Goal: Information Seeking & Learning: Learn about a topic

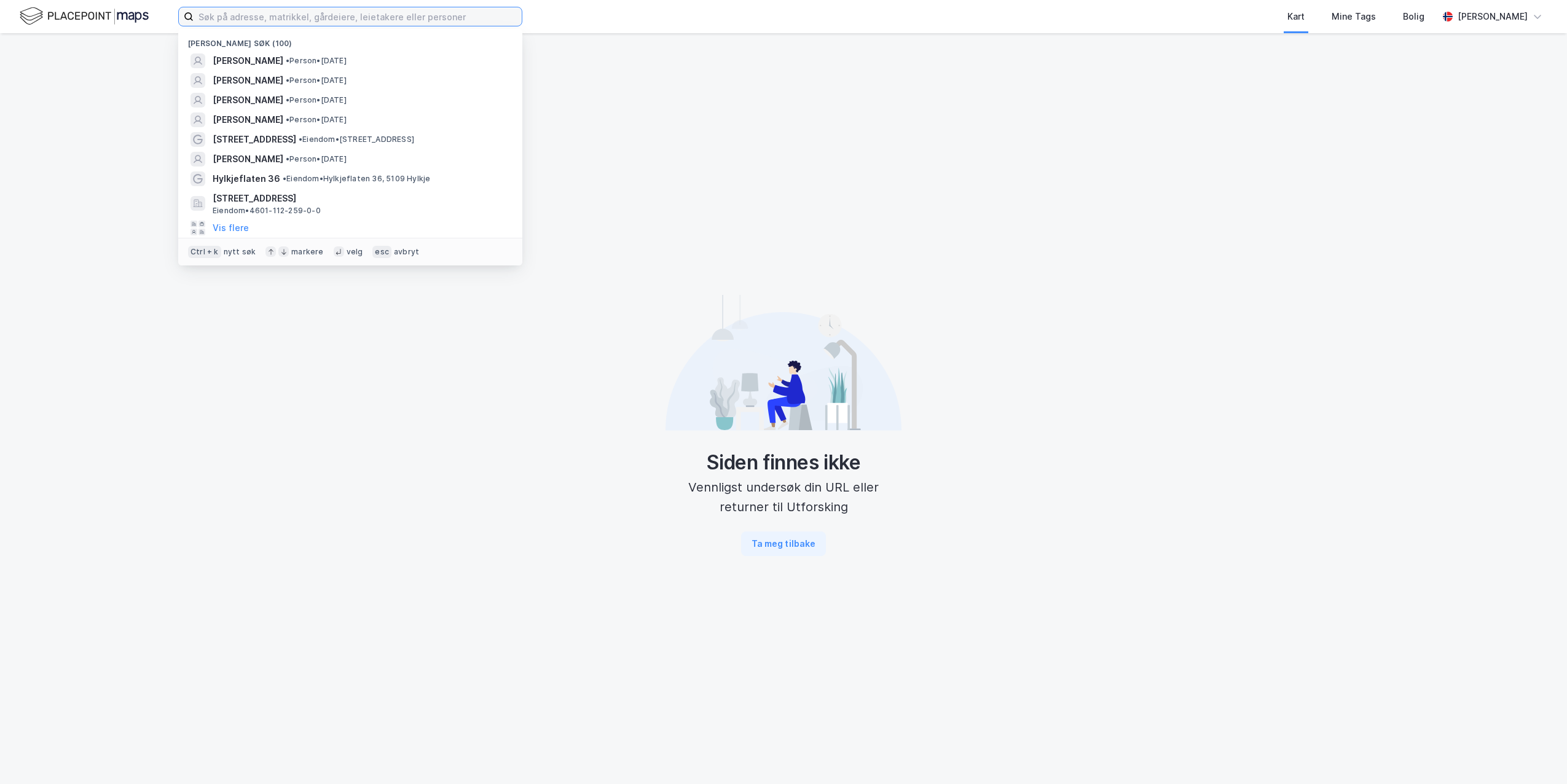
click at [328, 16] on input at bounding box center [358, 16] width 328 height 18
click at [268, 230] on div "Vis flere" at bounding box center [350, 228] width 324 height 20
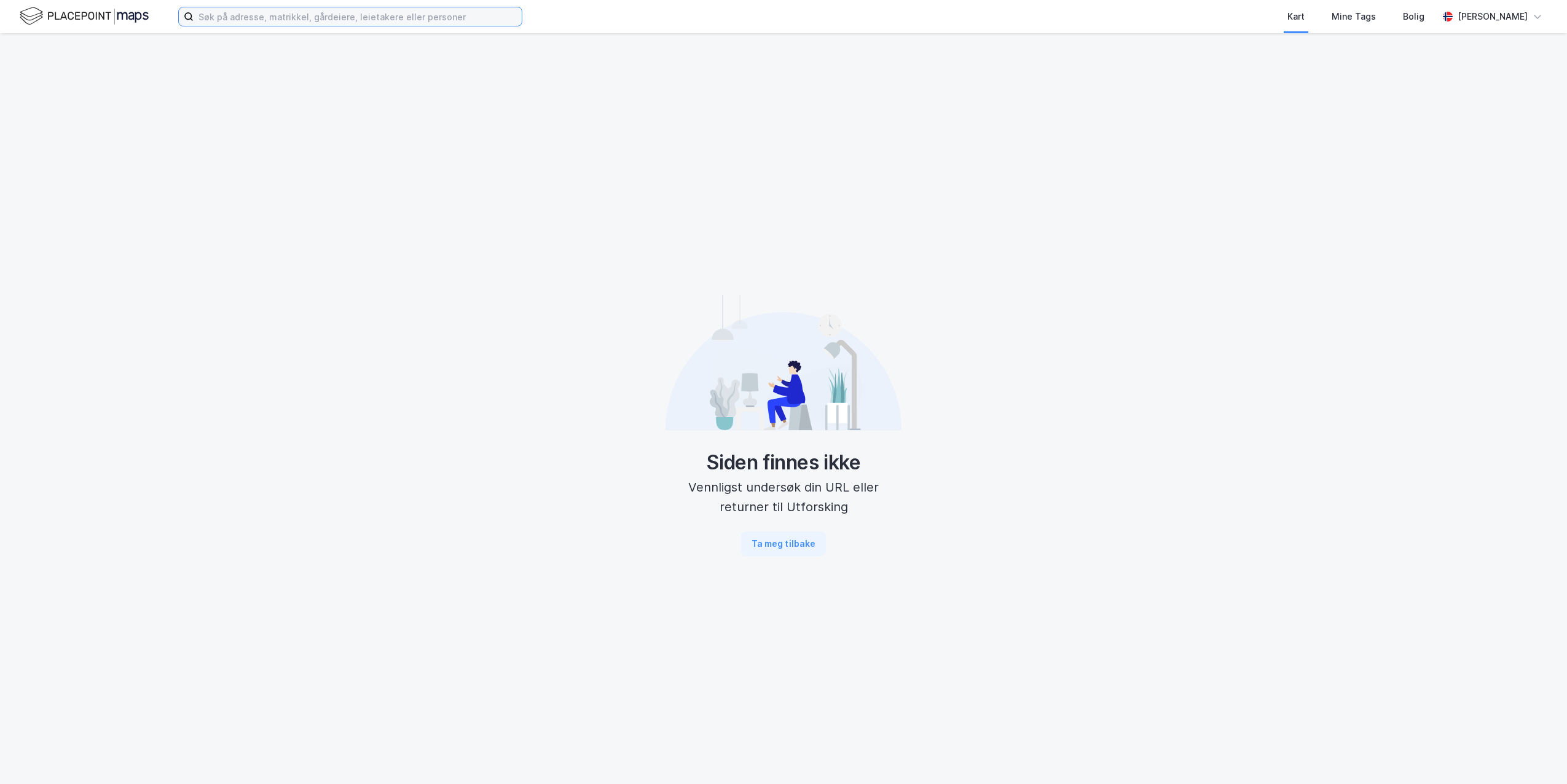
click at [306, 15] on input at bounding box center [358, 16] width 328 height 18
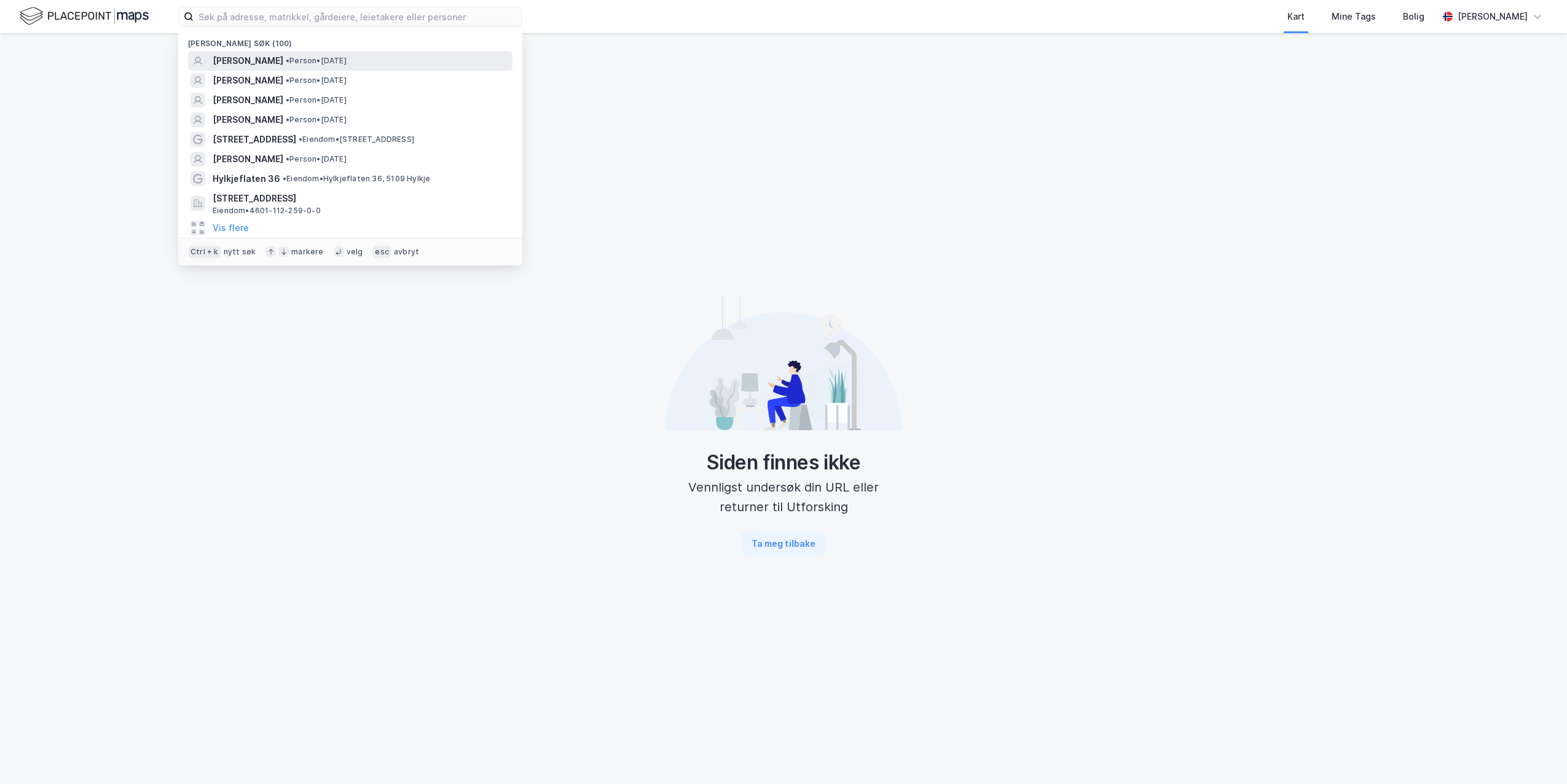
click at [283, 56] on span "[PERSON_NAME]" at bounding box center [247, 61] width 71 height 15
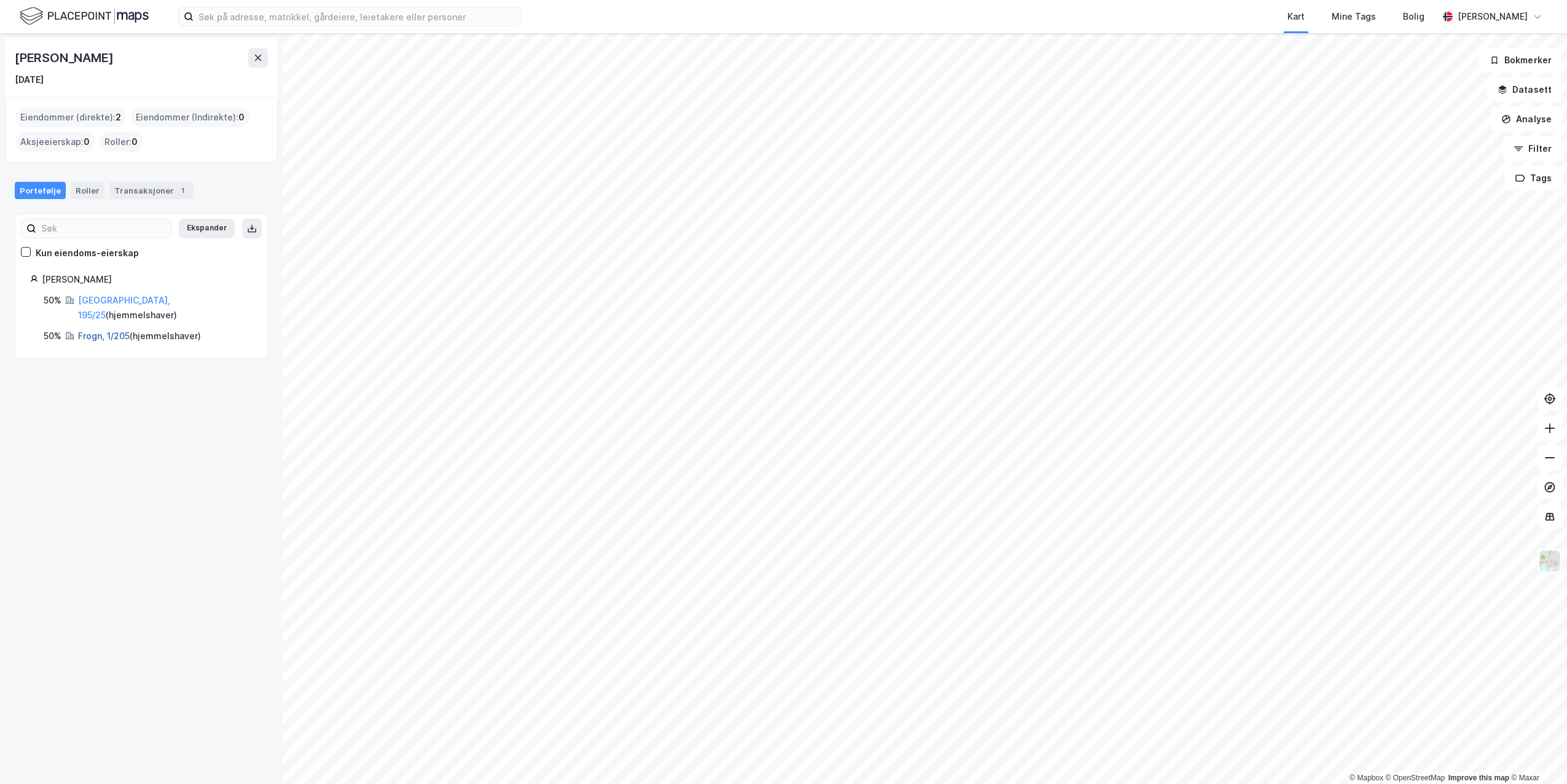
click at [94, 331] on link "Frogn, 1/205" at bounding box center [104, 336] width 51 height 10
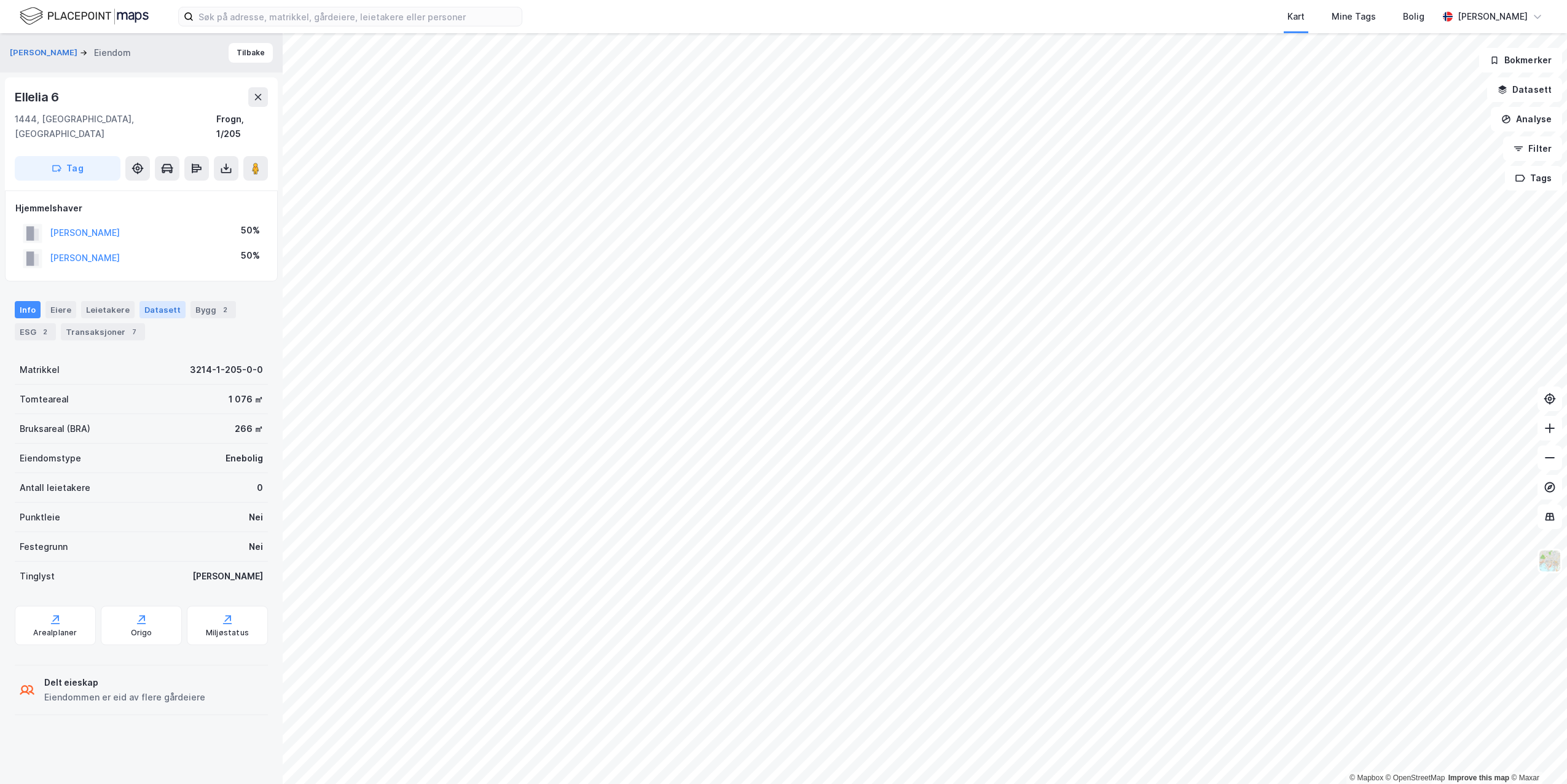
click at [171, 301] on div "Datasett" at bounding box center [162, 309] width 46 height 17
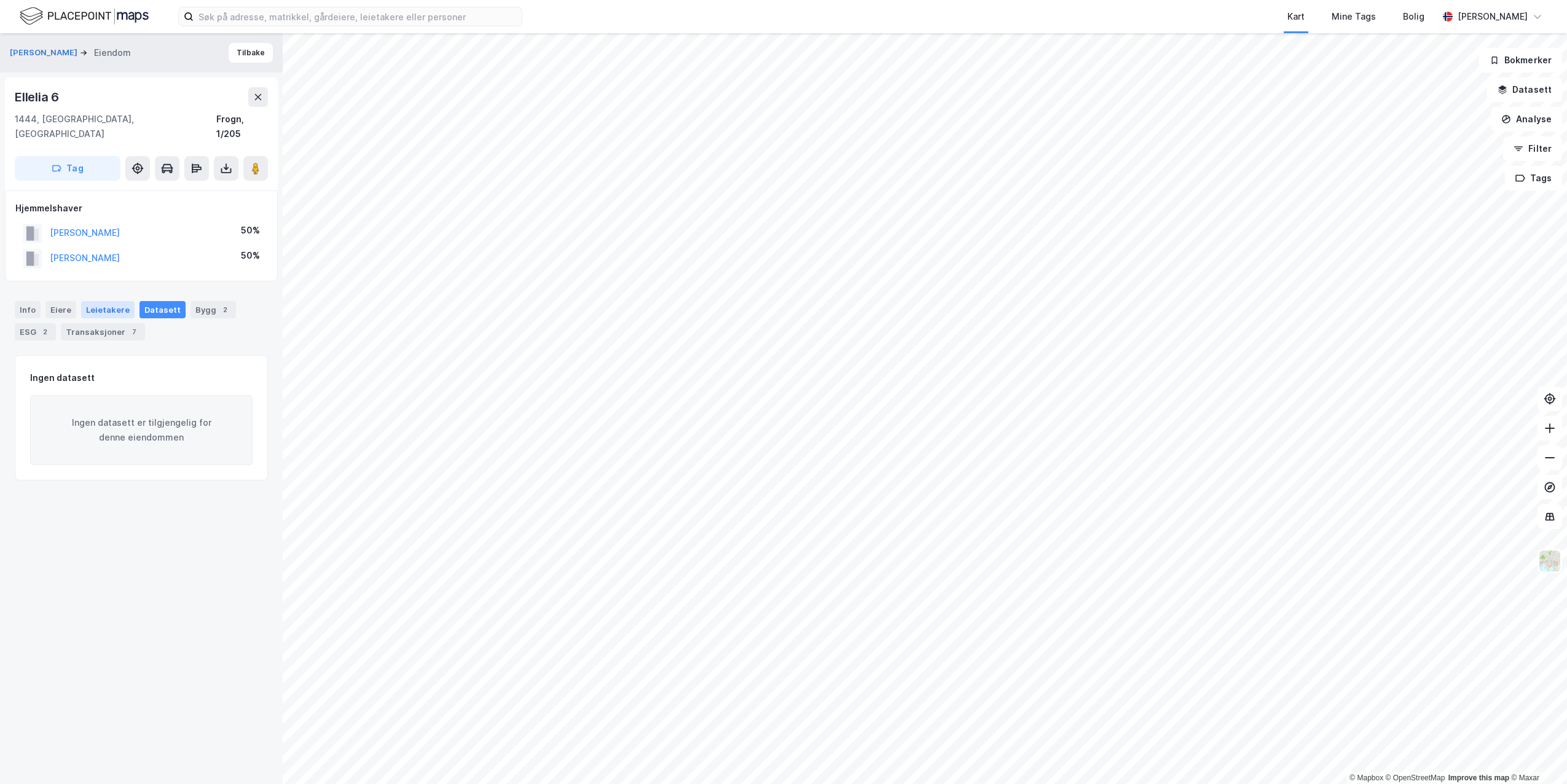
click at [107, 301] on div "Leietakere" at bounding box center [108, 309] width 53 height 17
click at [64, 301] on div "Eiere" at bounding box center [61, 309] width 31 height 17
click at [27, 323] on div "ESG 2" at bounding box center [35, 331] width 41 height 17
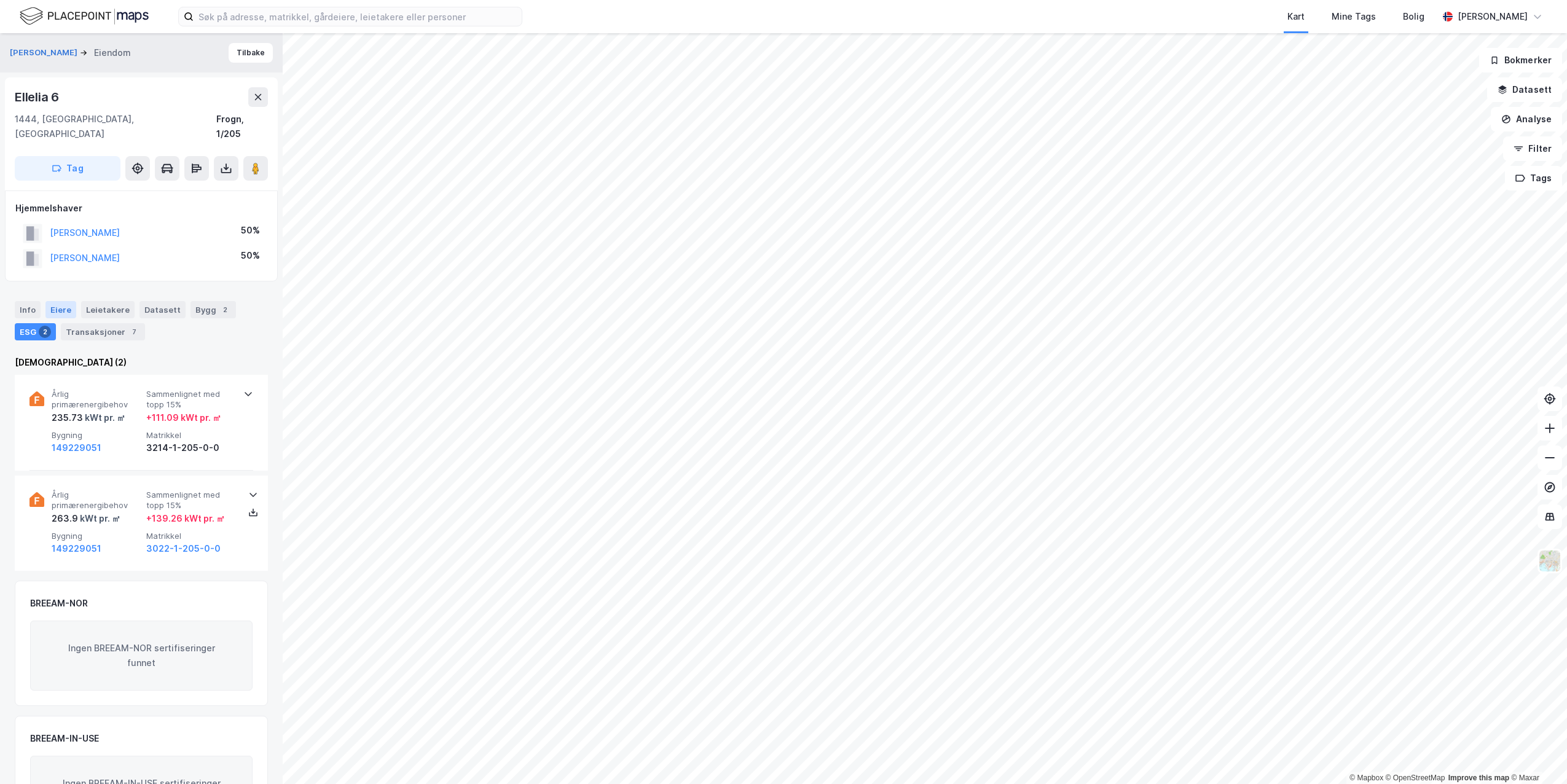
click at [48, 301] on div "Eiere" at bounding box center [61, 309] width 31 height 17
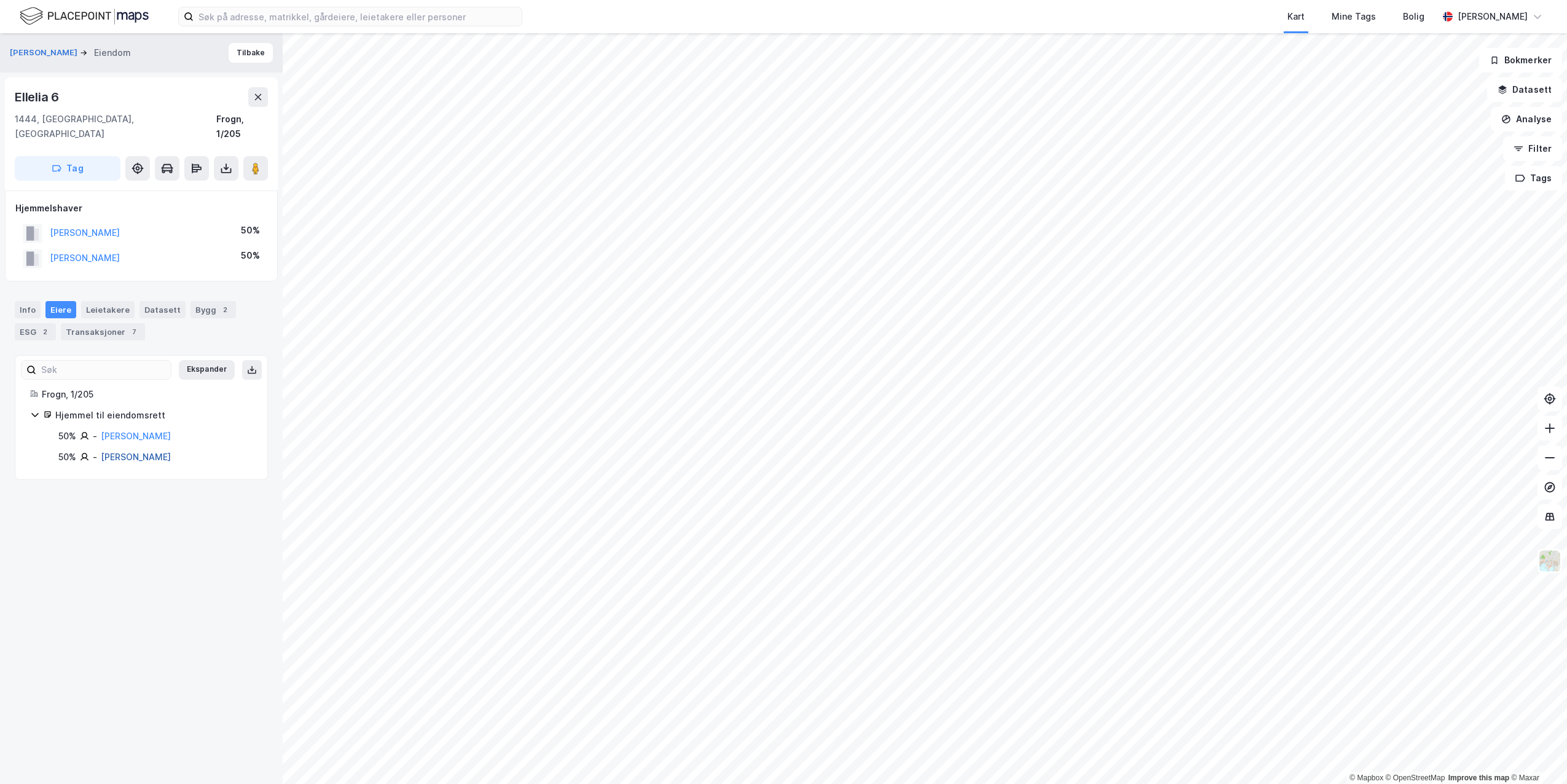
click at [126, 452] on link "[PERSON_NAME]" at bounding box center [136, 457] width 70 height 10
drag, startPoint x: 253, startPoint y: 55, endPoint x: 180, endPoint y: 281, distance: 237.5
click at [180, 281] on div "[PERSON_NAME] [PERSON_NAME] 6 1444, Drøbak, Akershus Frogn, 1/205 Tag Hjemmelsh…" at bounding box center [141, 408] width 283 height 751
click at [100, 323] on div "Transaksjoner 7" at bounding box center [102, 331] width 84 height 17
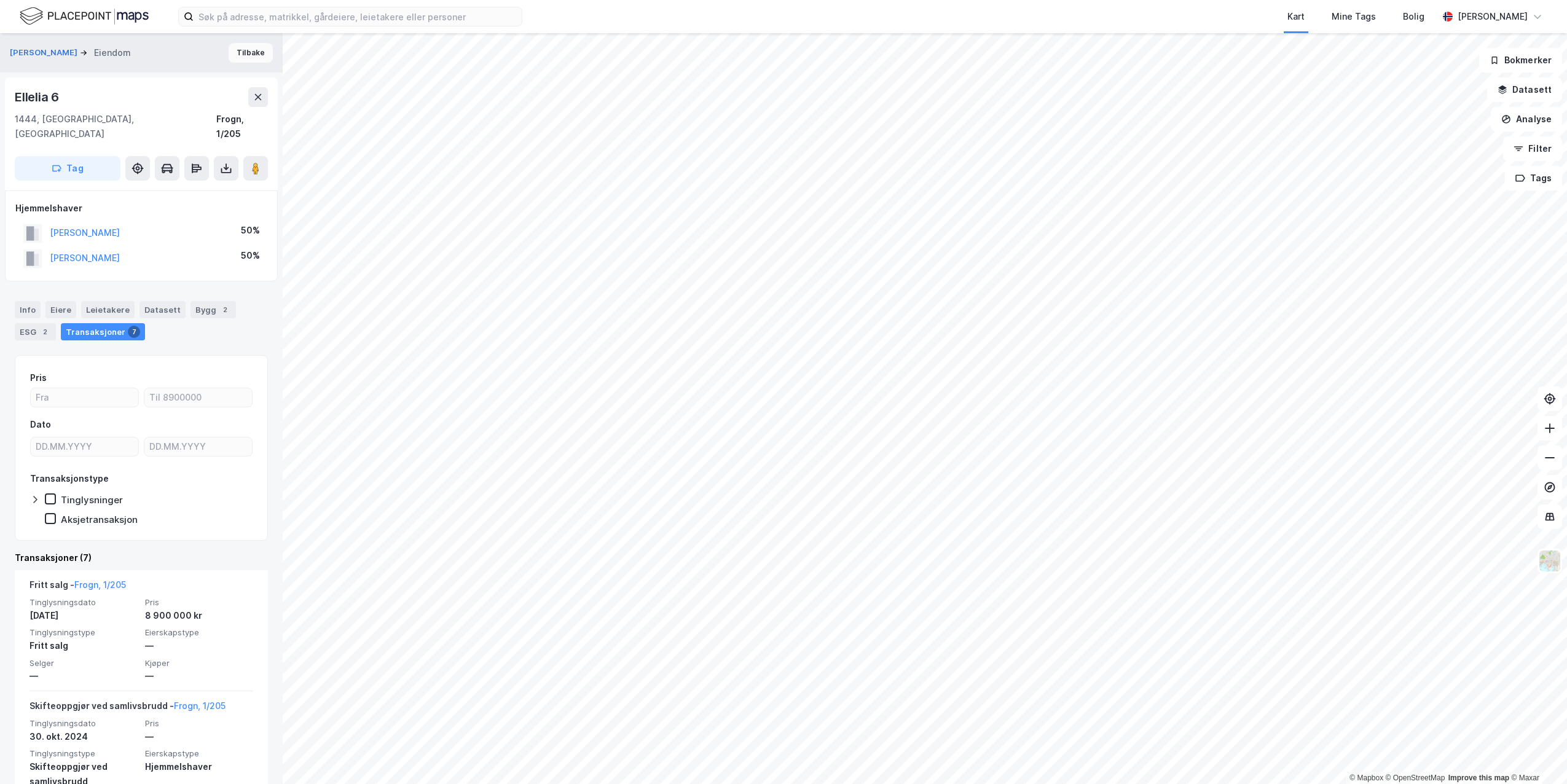
click at [235, 51] on button "Tilbake" at bounding box center [251, 53] width 44 height 20
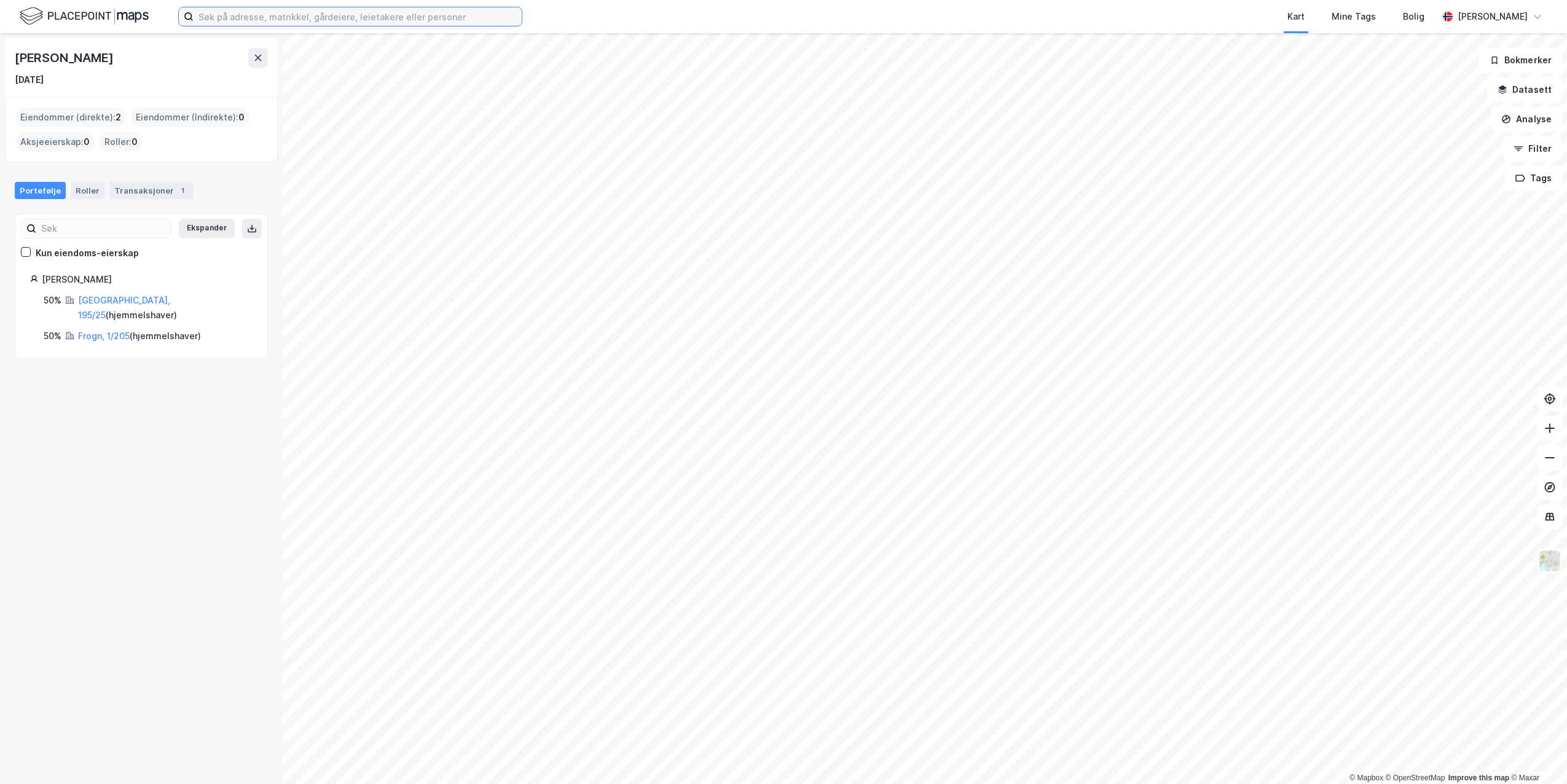
click at [234, 21] on input at bounding box center [358, 16] width 328 height 18
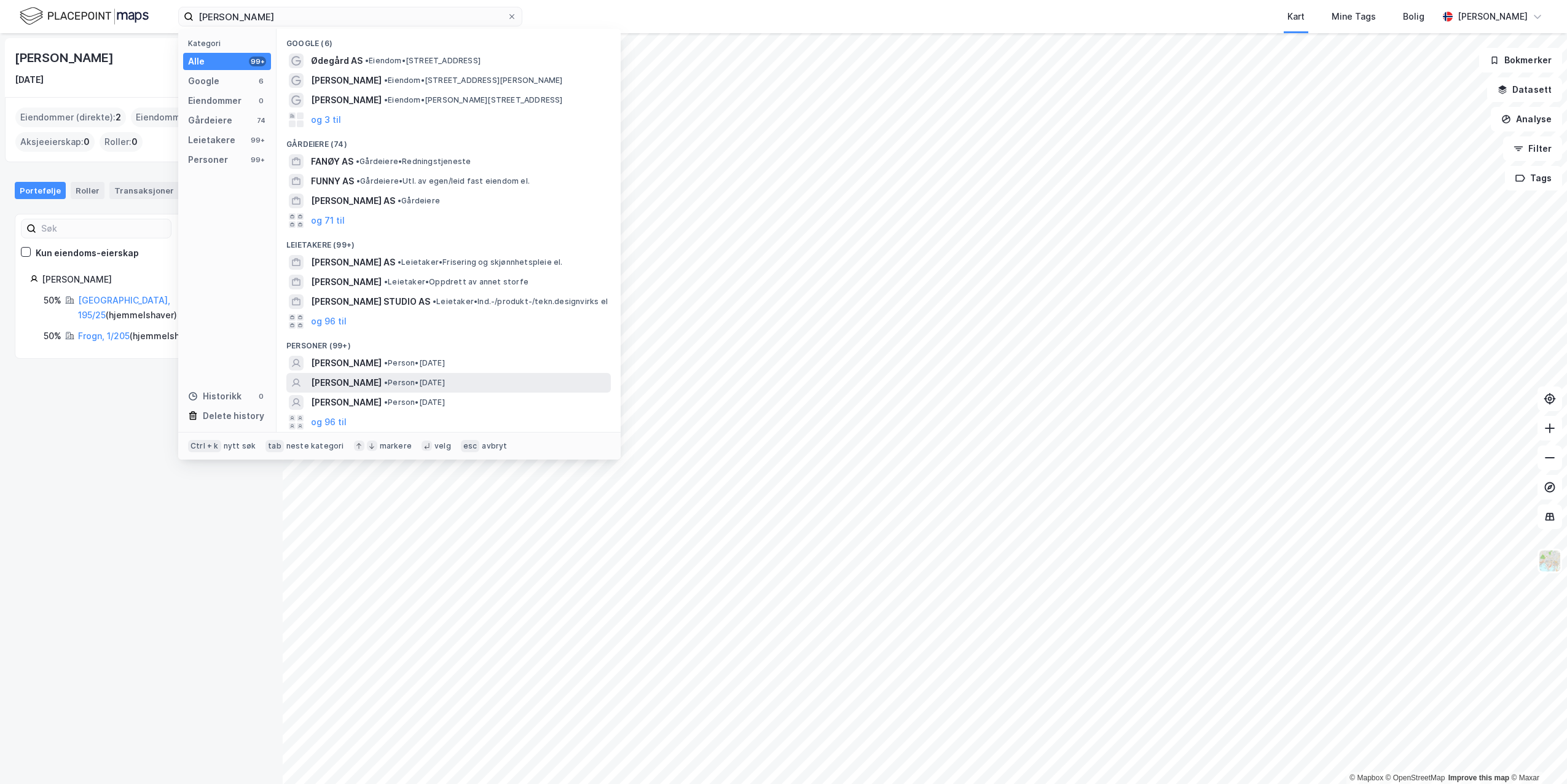
click at [378, 387] on span "[PERSON_NAME]" at bounding box center [346, 383] width 71 height 15
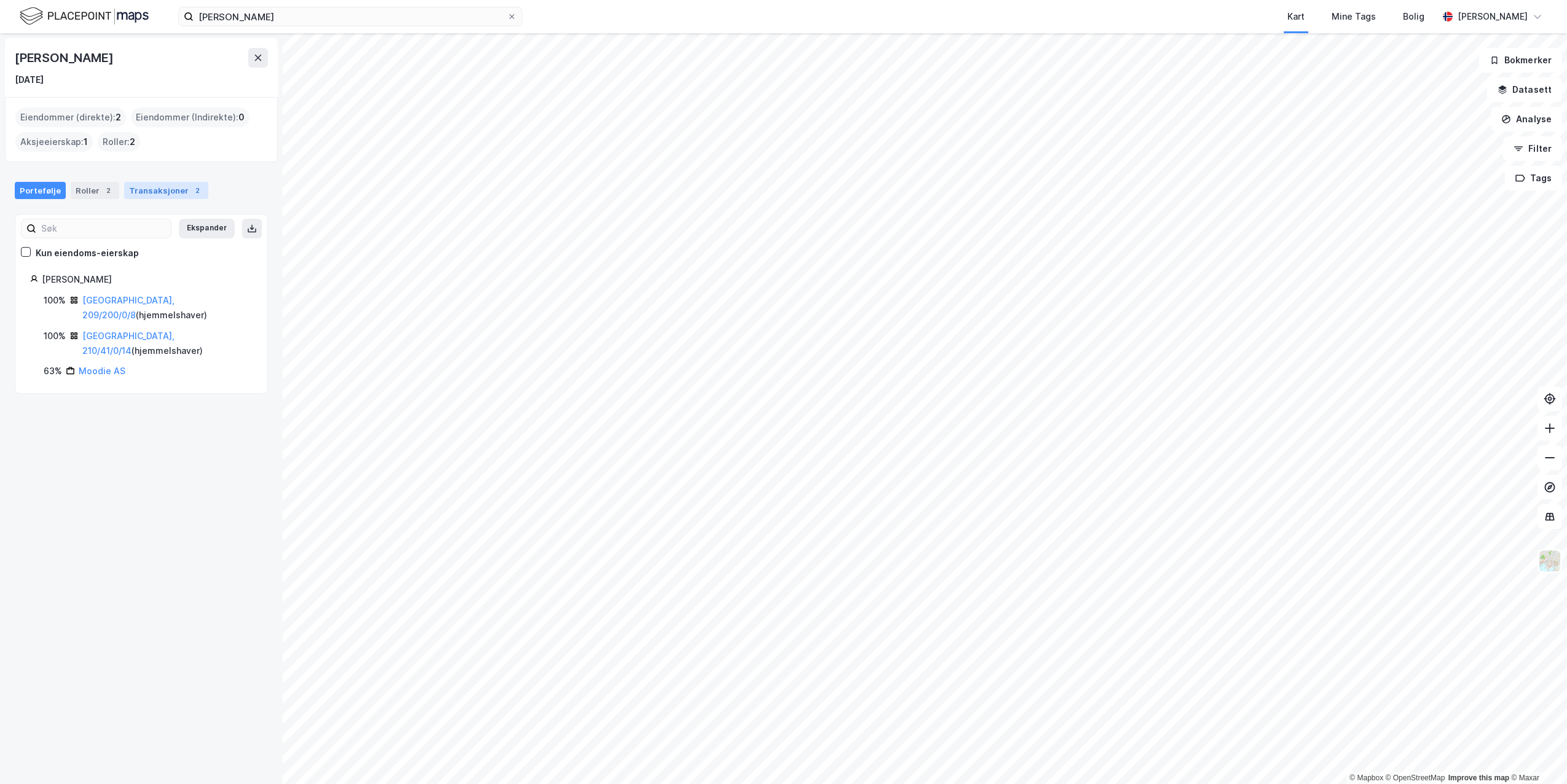
click at [145, 196] on div "Transaksjoner 2" at bounding box center [166, 190] width 84 height 17
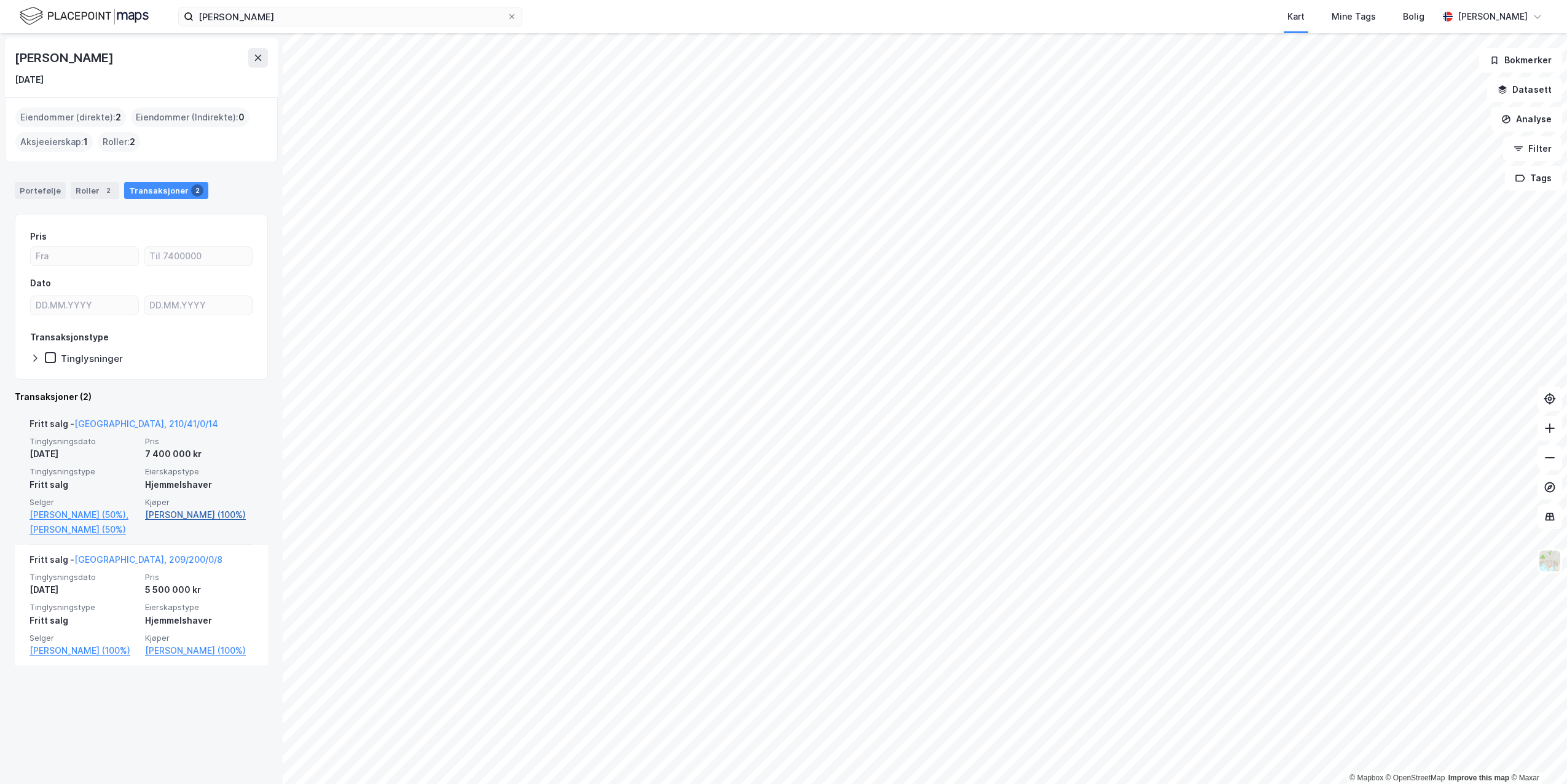
click at [162, 522] on link "[PERSON_NAME] (100%)" at bounding box center [199, 514] width 108 height 15
click at [197, 516] on link "[PERSON_NAME] (100%)" at bounding box center [199, 514] width 108 height 15
click at [202, 14] on input "[PERSON_NAME]" at bounding box center [350, 16] width 313 height 18
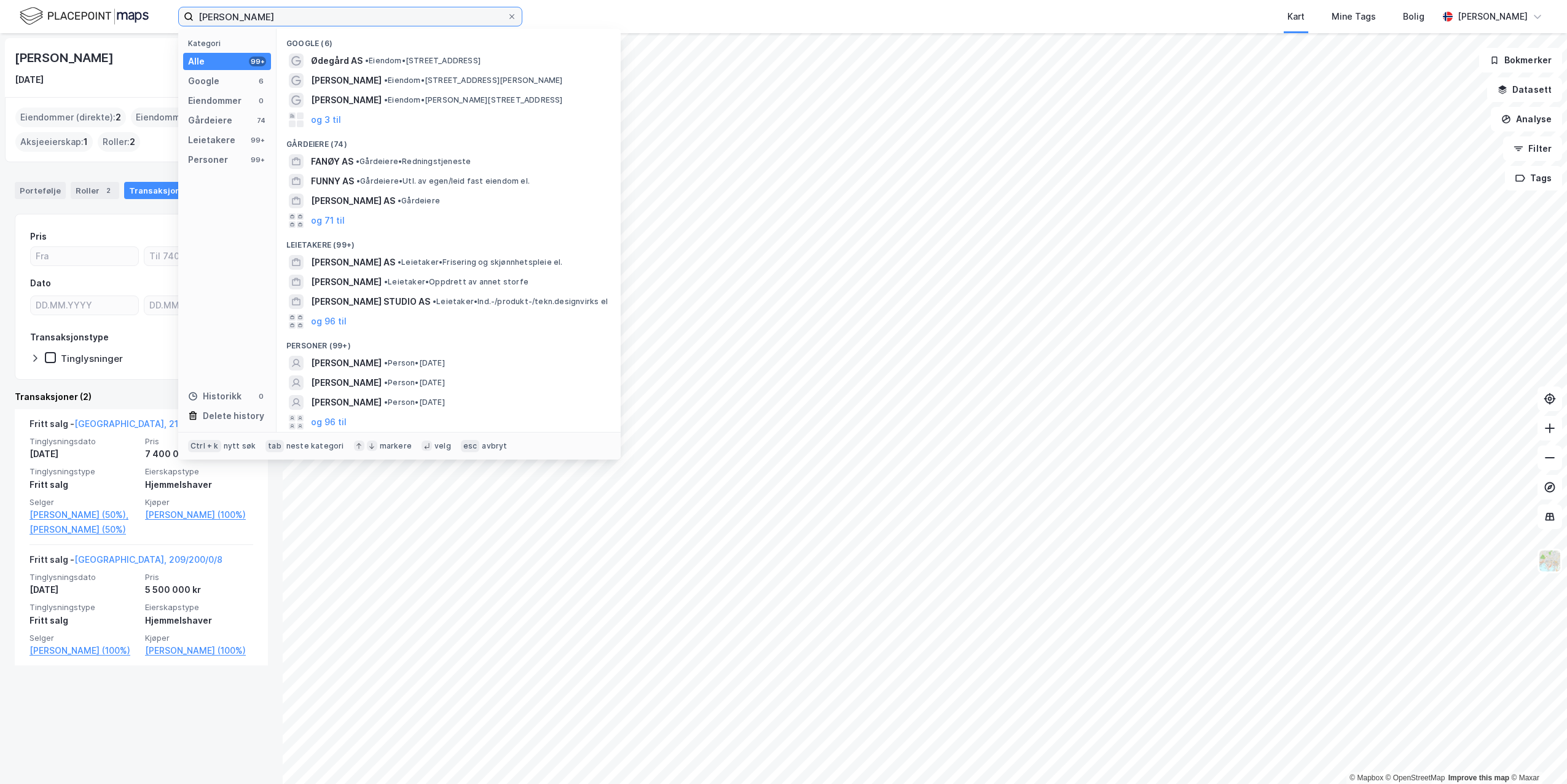
click at [202, 14] on input "[PERSON_NAME]" at bounding box center [350, 16] width 313 height 18
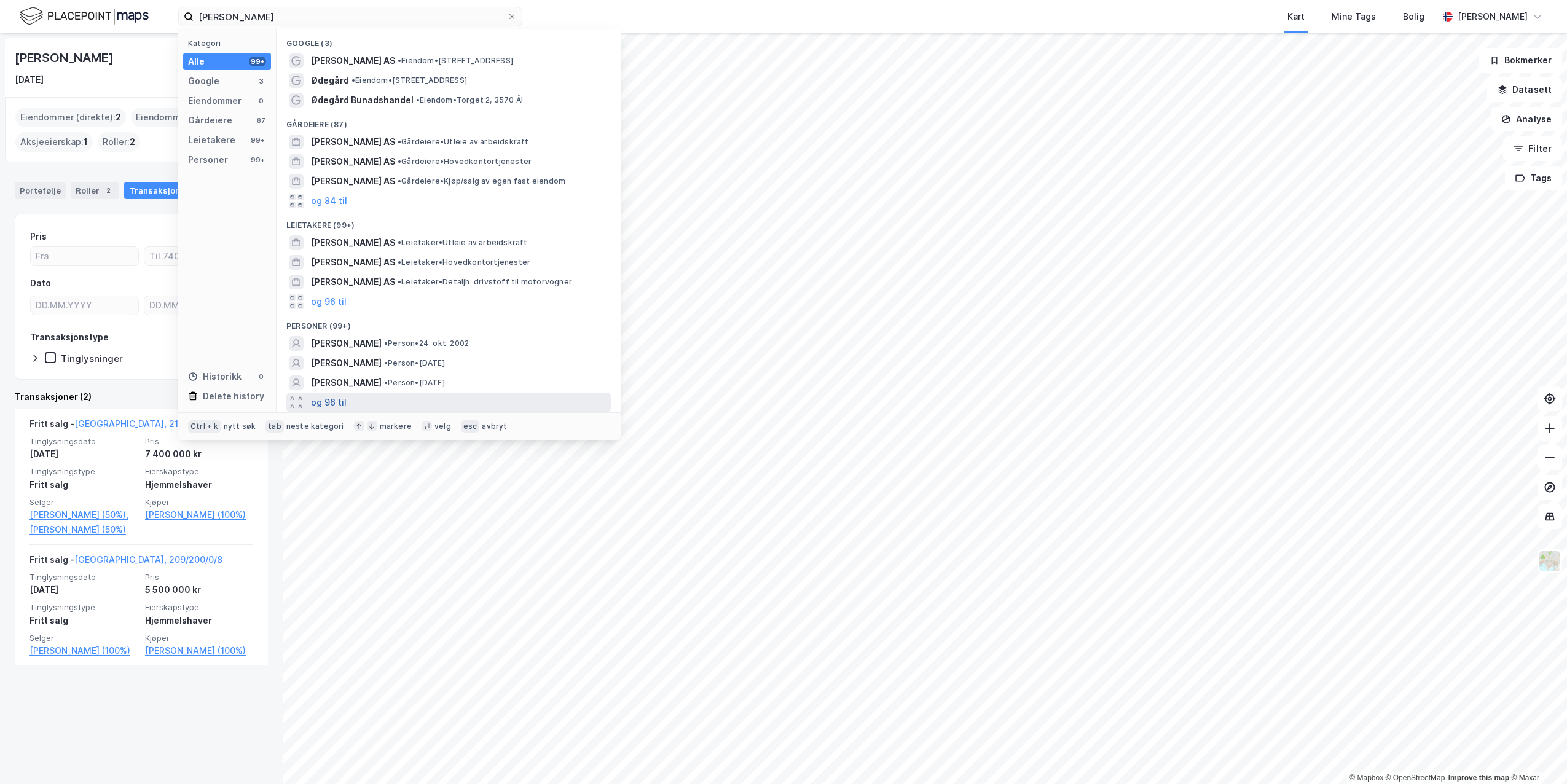
click at [341, 398] on button "og 96 til" at bounding box center [328, 402] width 36 height 15
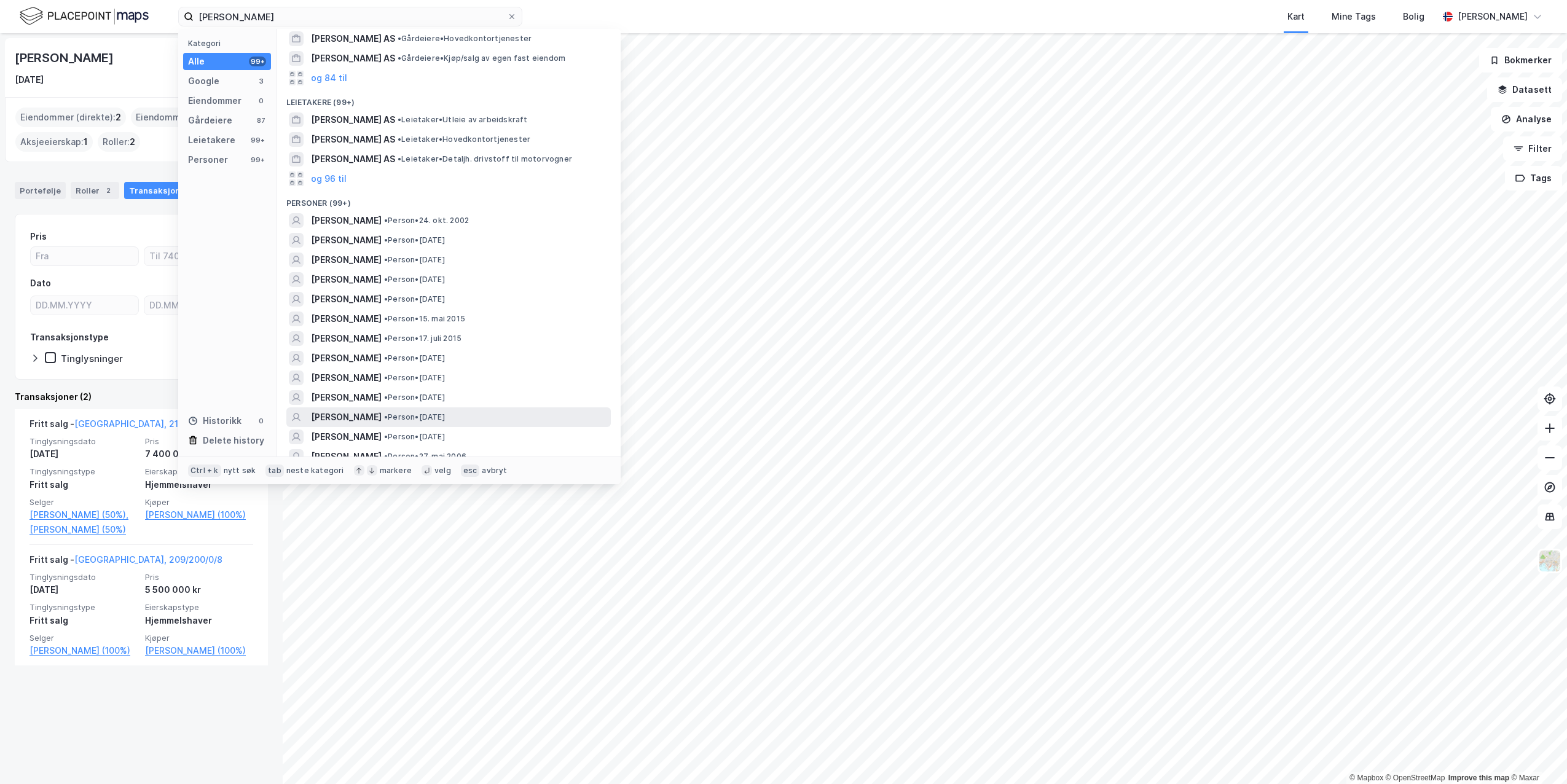
scroll to position [245, 0]
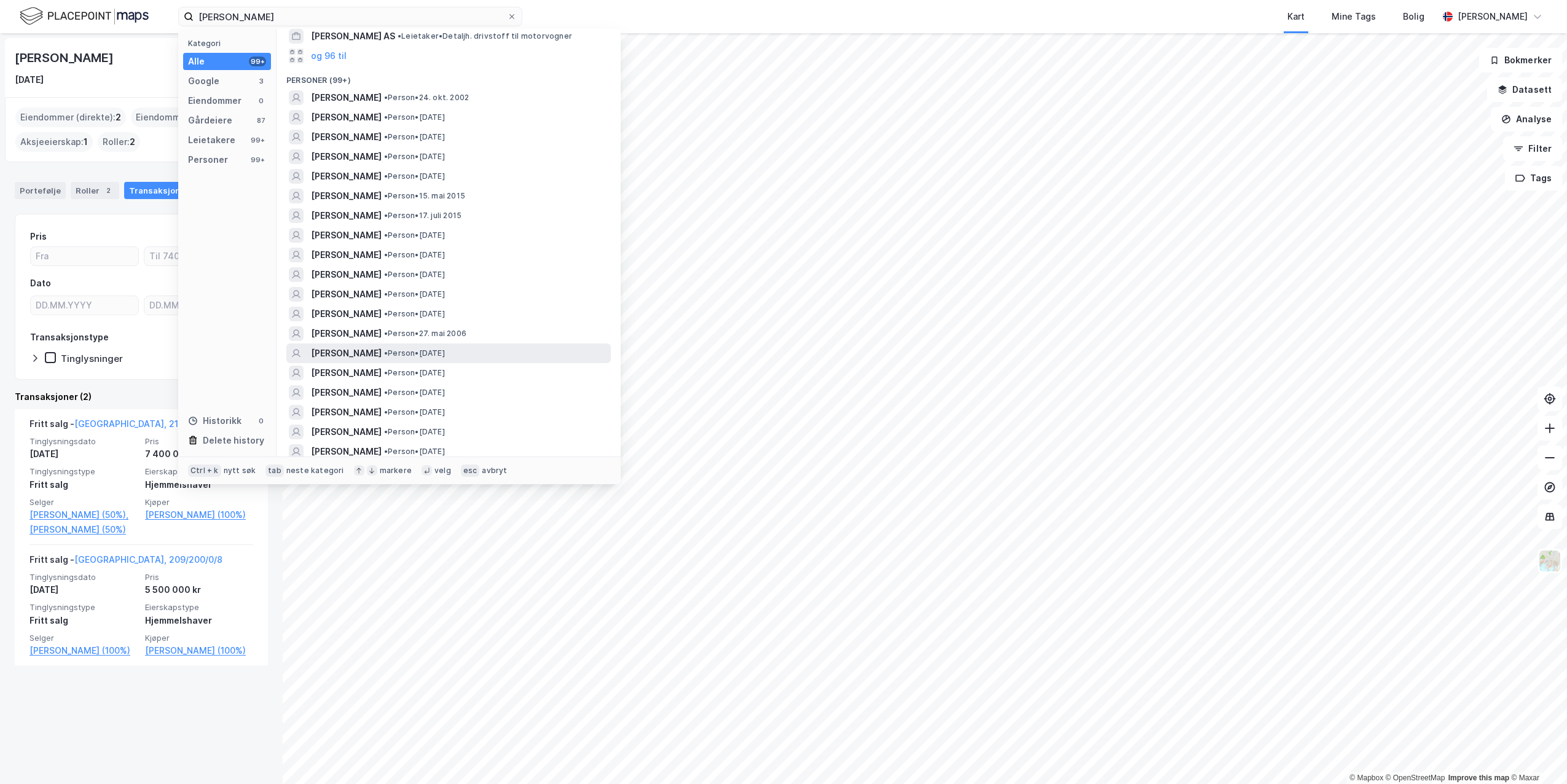
click at [369, 353] on span "[PERSON_NAME]" at bounding box center [346, 353] width 71 height 15
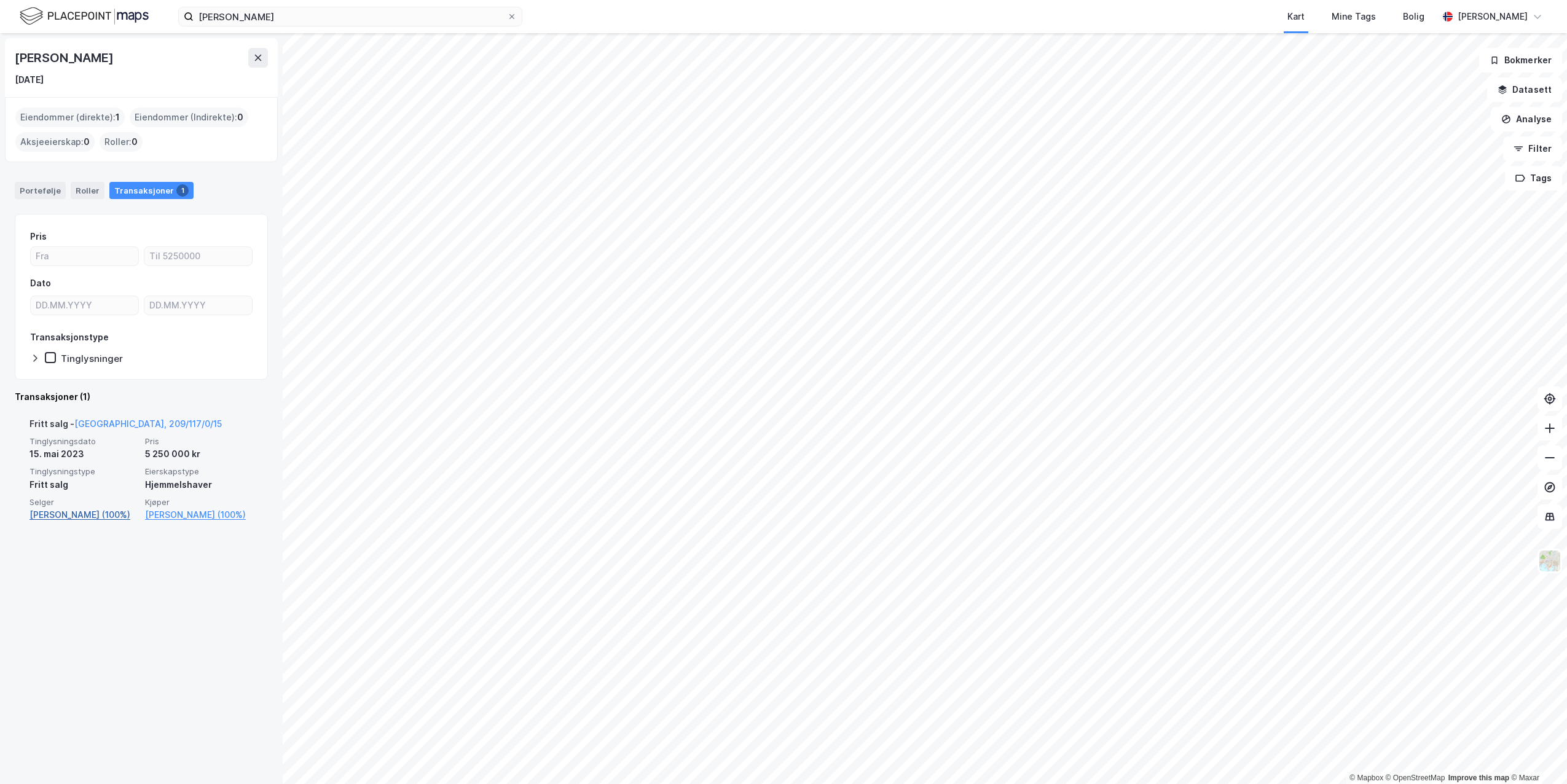
click at [63, 520] on link "[PERSON_NAME] (100%)" at bounding box center [83, 514] width 108 height 15
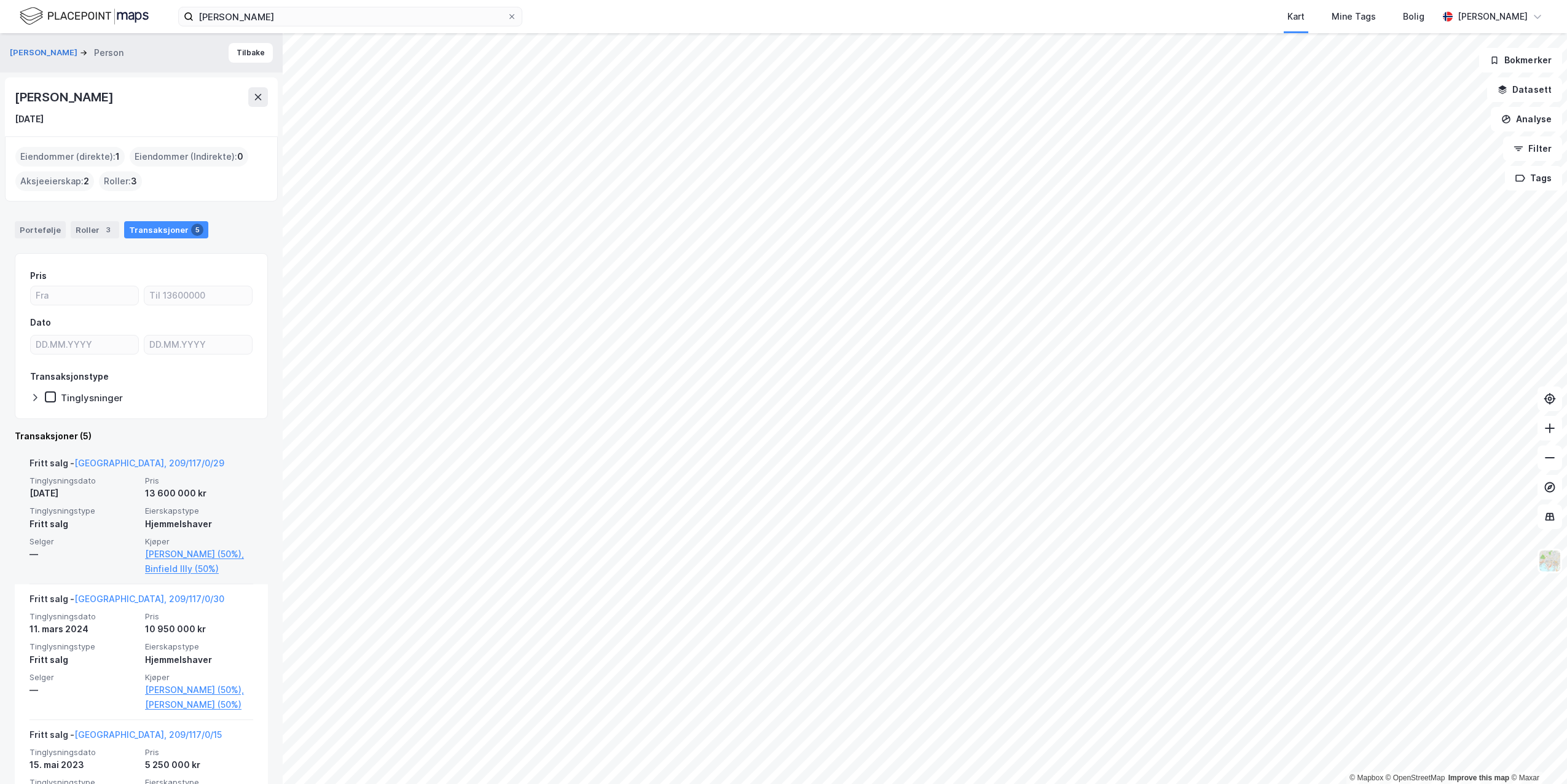
click at [87, 163] on div "Eiendommer (direkte) : 1" at bounding box center [70, 157] width 109 height 20
click at [87, 161] on div "Eiendommer (direkte) : 1" at bounding box center [70, 157] width 109 height 20
click at [49, 227] on div "Portefølje" at bounding box center [40, 230] width 51 height 17
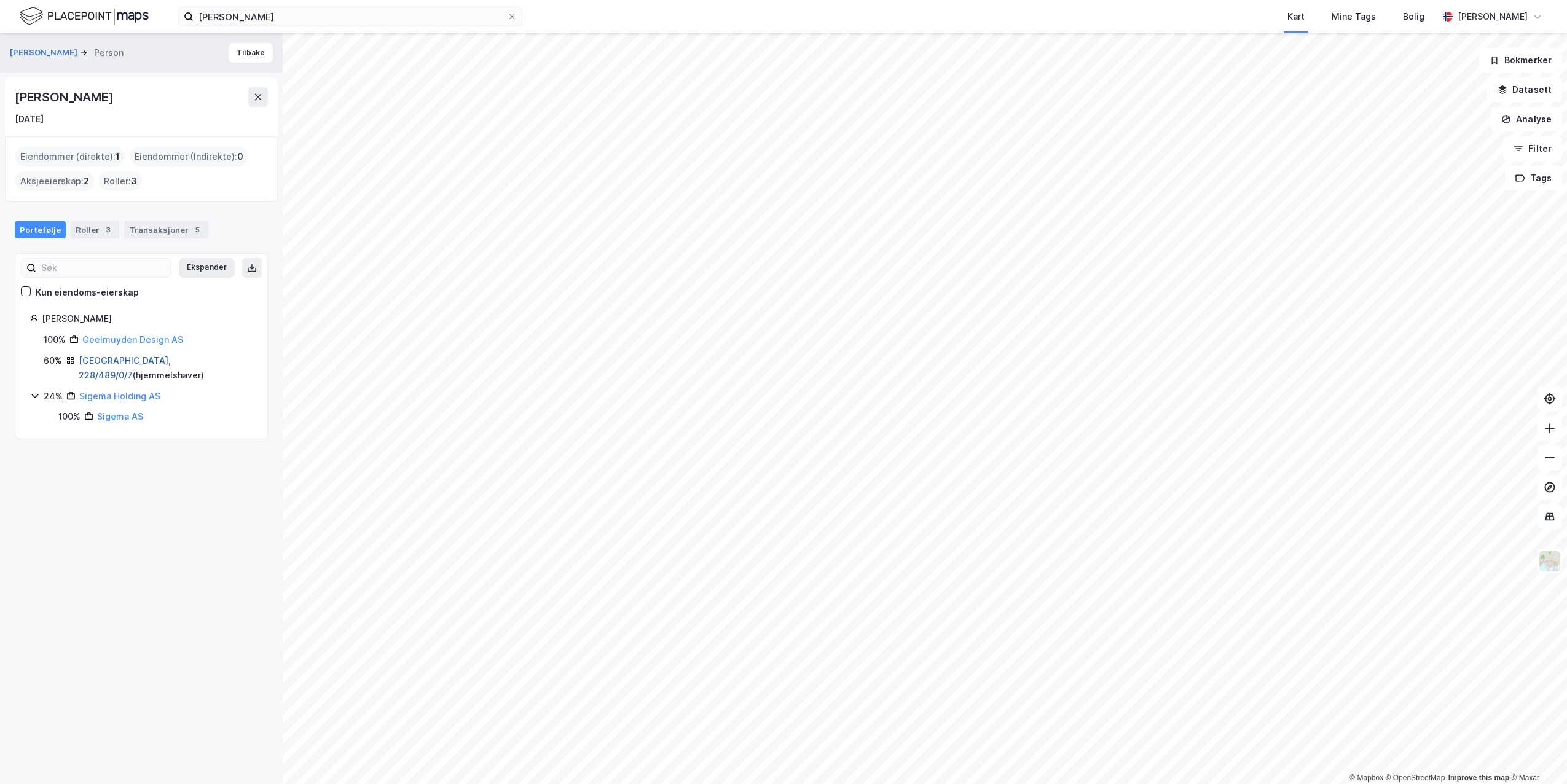
click at [96, 363] on link "[GEOGRAPHIC_DATA], 228/489/0/7" at bounding box center [125, 367] width 92 height 25
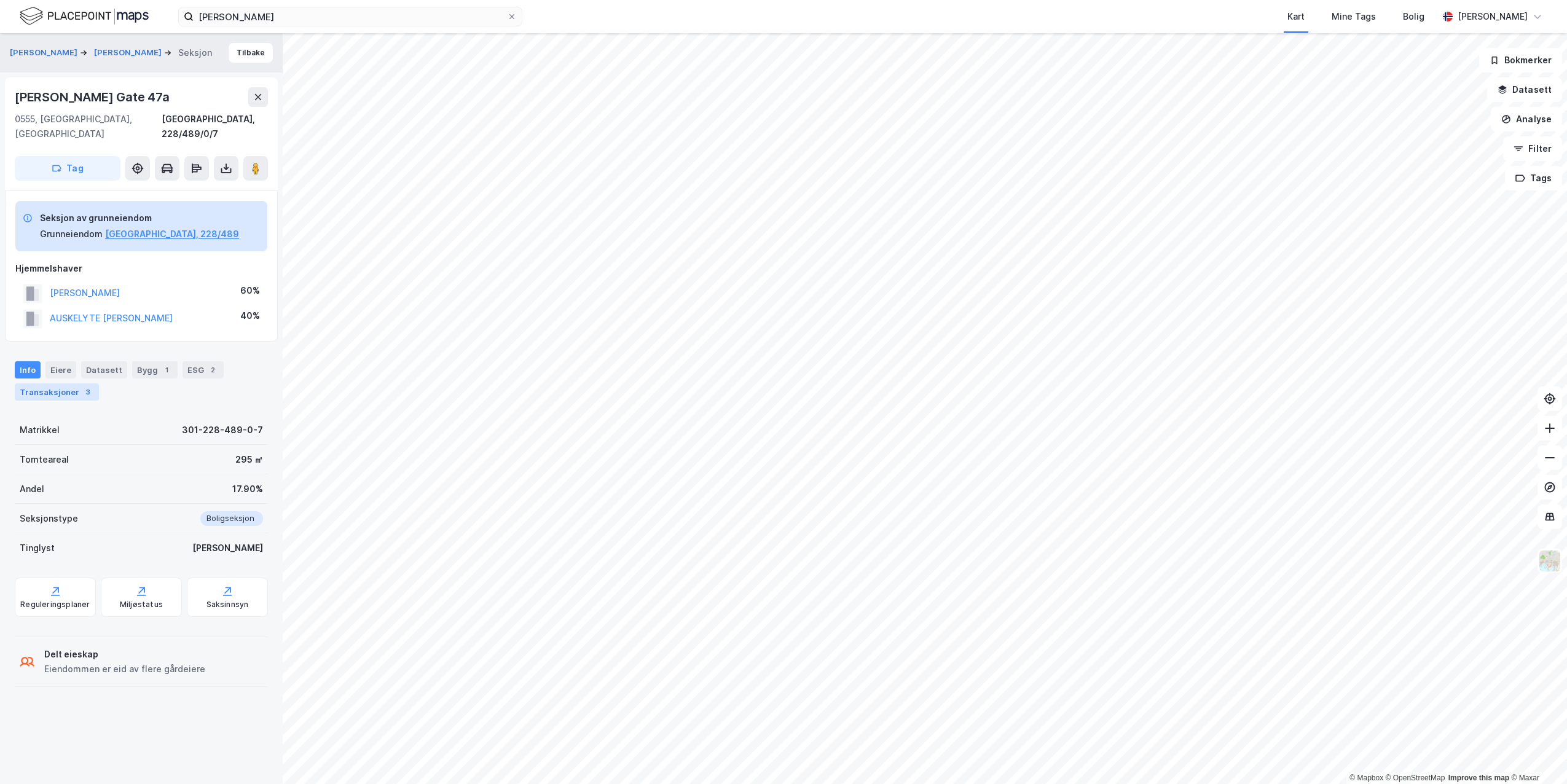
click at [69, 384] on div "Transaksjoner 3" at bounding box center [57, 392] width 84 height 17
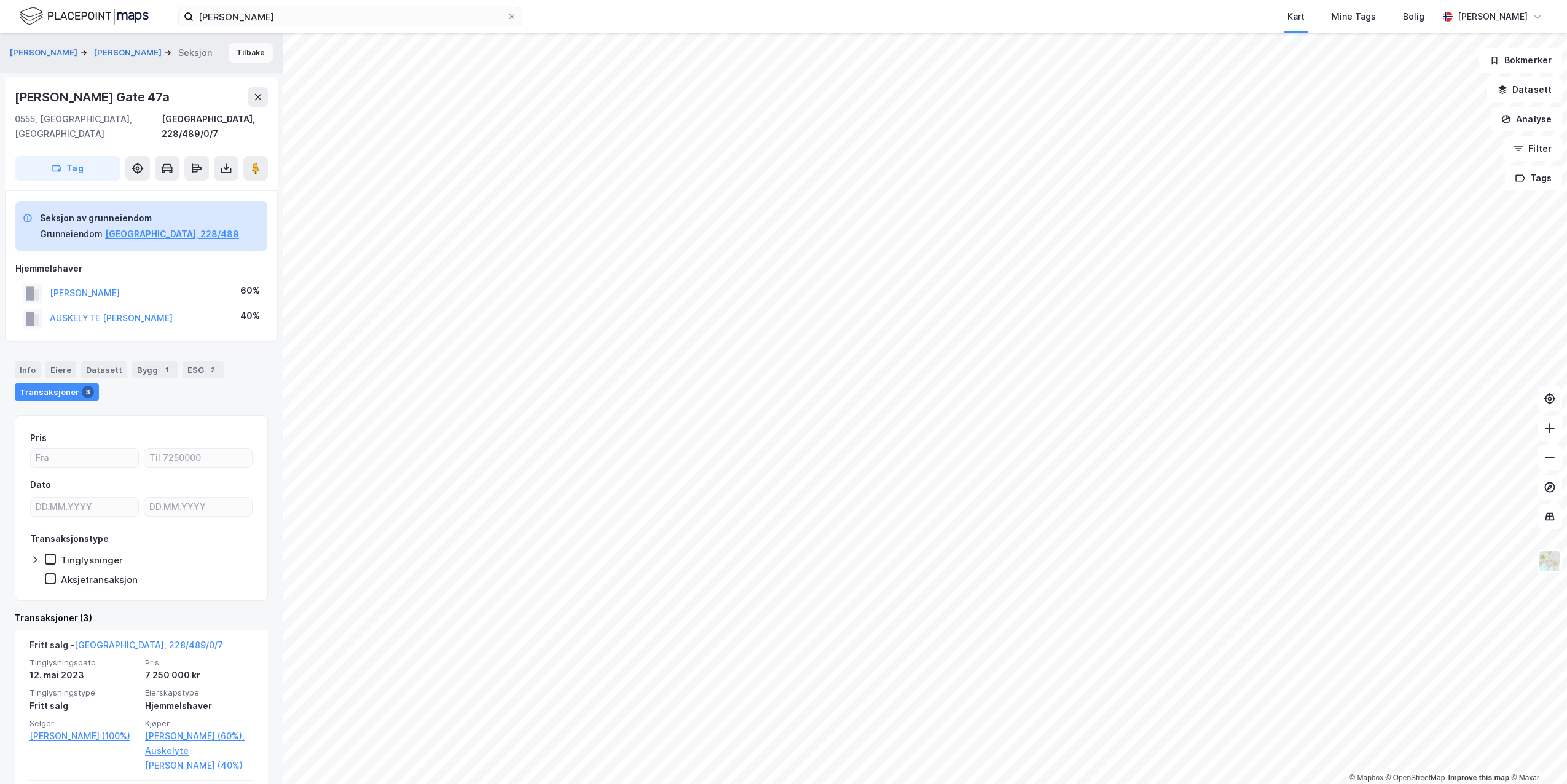
click at [229, 55] on button "Tilbake" at bounding box center [251, 53] width 44 height 20
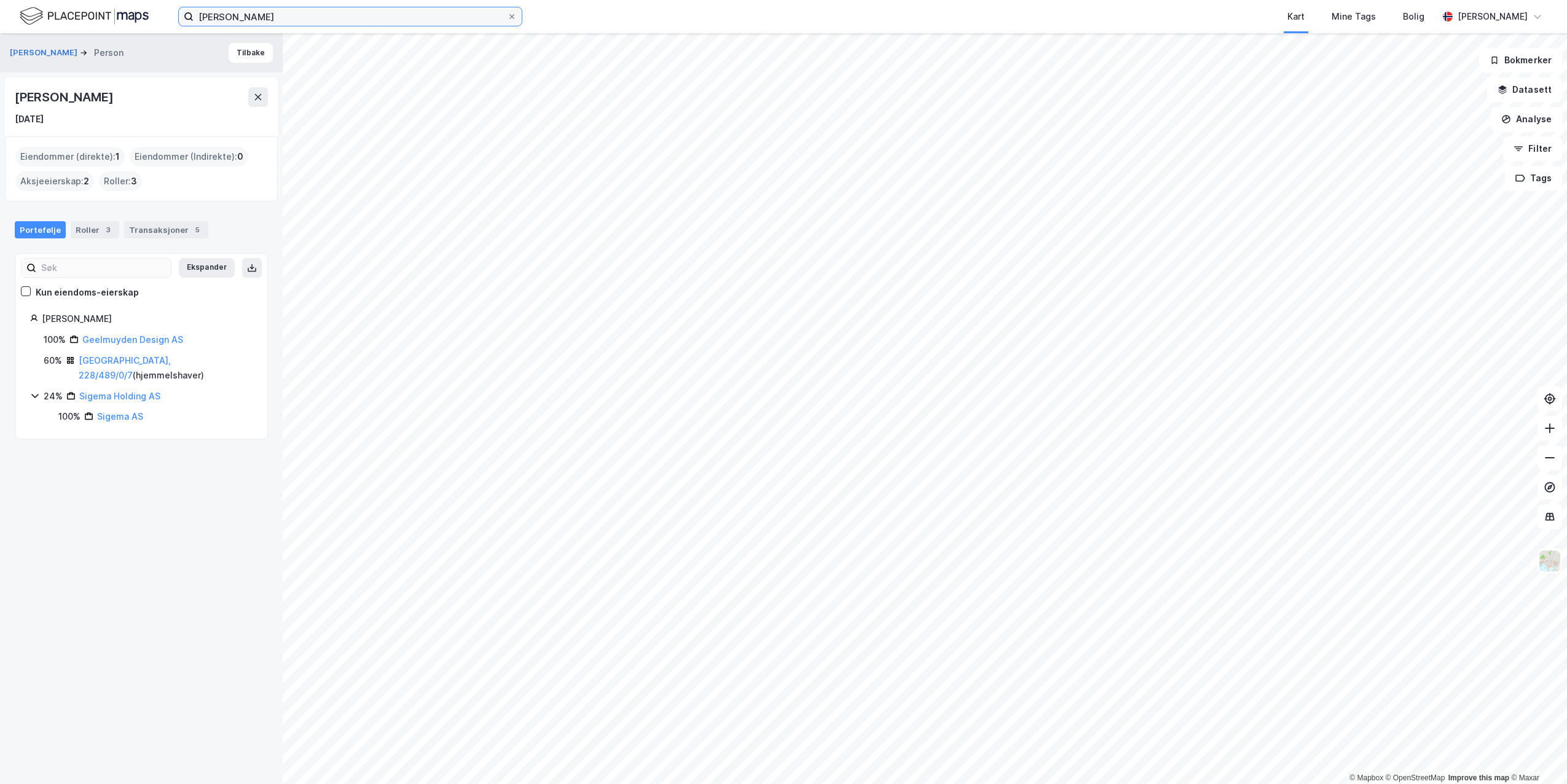
click at [203, 16] on input "[PERSON_NAME]" at bounding box center [350, 16] width 313 height 18
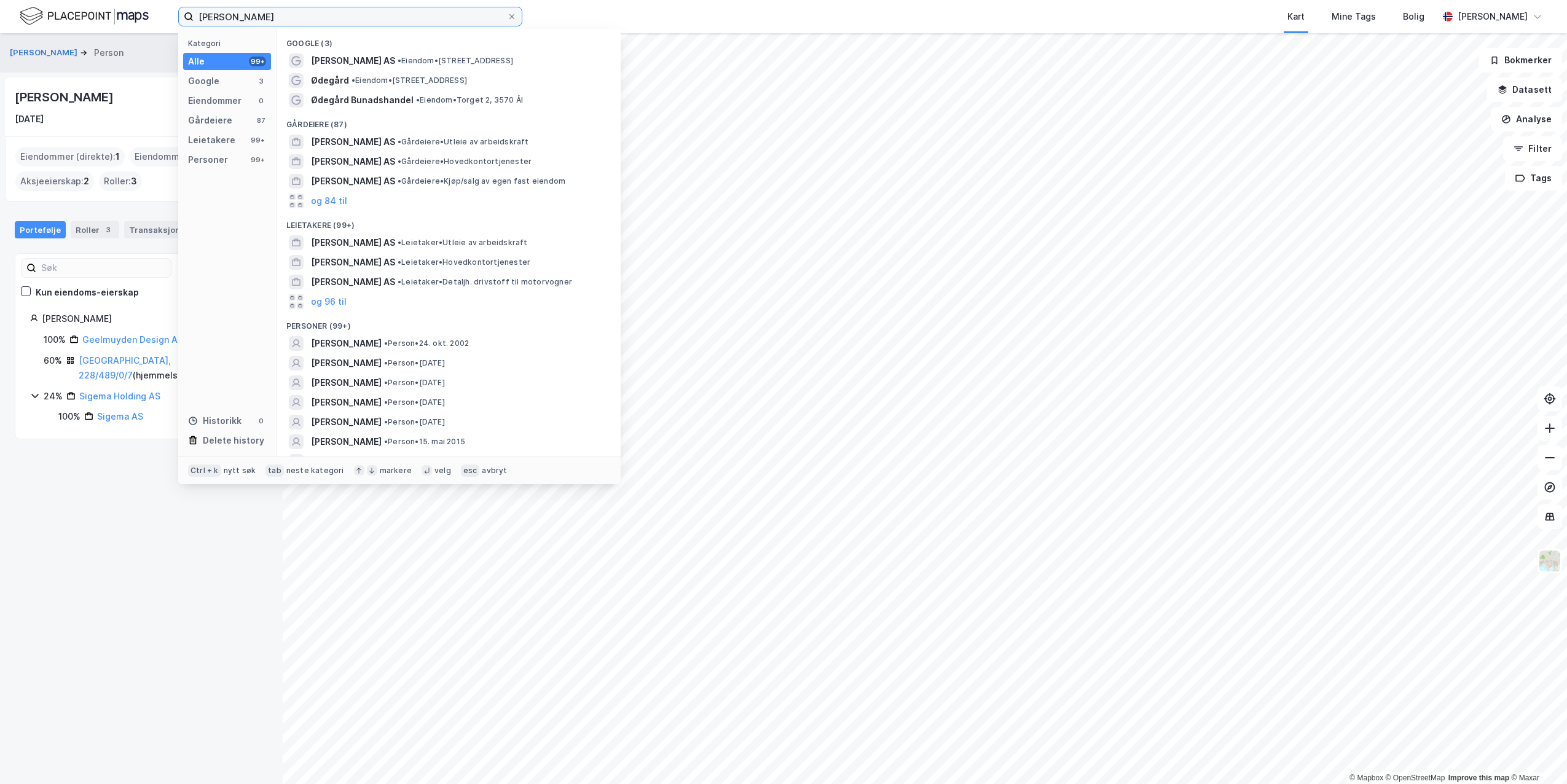
click at [203, 16] on input "[PERSON_NAME]" at bounding box center [350, 16] width 313 height 18
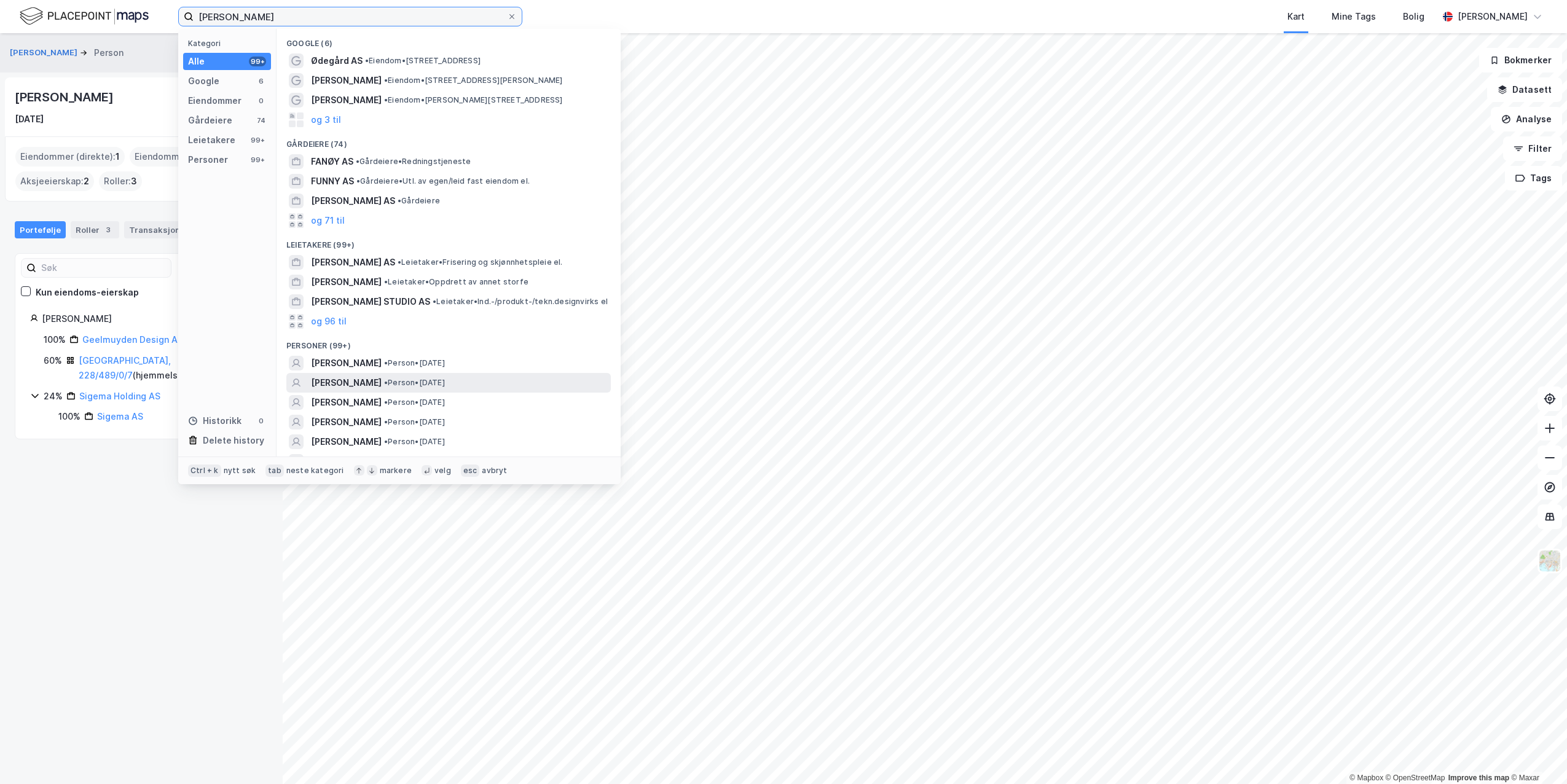
type input "[PERSON_NAME]"
click at [371, 388] on span "[PERSON_NAME]" at bounding box center [346, 383] width 71 height 15
